Goal: Transaction & Acquisition: Purchase product/service

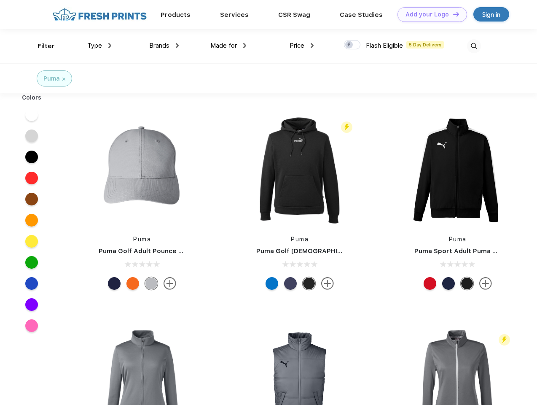
click at [429, 14] on link "Add your Logo Design Tool" at bounding box center [433, 14] width 70 height 15
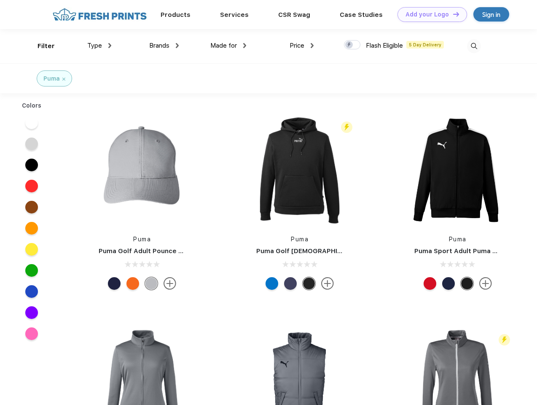
click at [0, 0] on div "Design Tool" at bounding box center [0, 0] width 0 height 0
click at [453, 14] on link "Add your Logo Design Tool" at bounding box center [433, 14] width 70 height 15
click at [40, 46] on div "Filter" at bounding box center [46, 46] width 17 height 10
click at [100, 46] on span "Type" at bounding box center [94, 46] width 15 height 8
click at [164, 46] on span "Brands" at bounding box center [159, 46] width 20 height 8
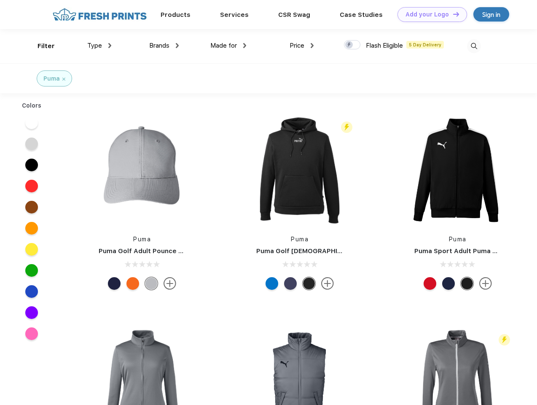
click at [229, 46] on span "Made for" at bounding box center [223, 46] width 27 height 8
click at [302, 46] on span "Price" at bounding box center [297, 46] width 15 height 8
click at [353, 45] on div at bounding box center [352, 44] width 16 height 9
click at [350, 45] on input "checkbox" at bounding box center [346, 42] width 5 height 5
click at [474, 46] on img at bounding box center [474, 46] width 14 height 14
